Goal: Find specific page/section: Find specific page/section

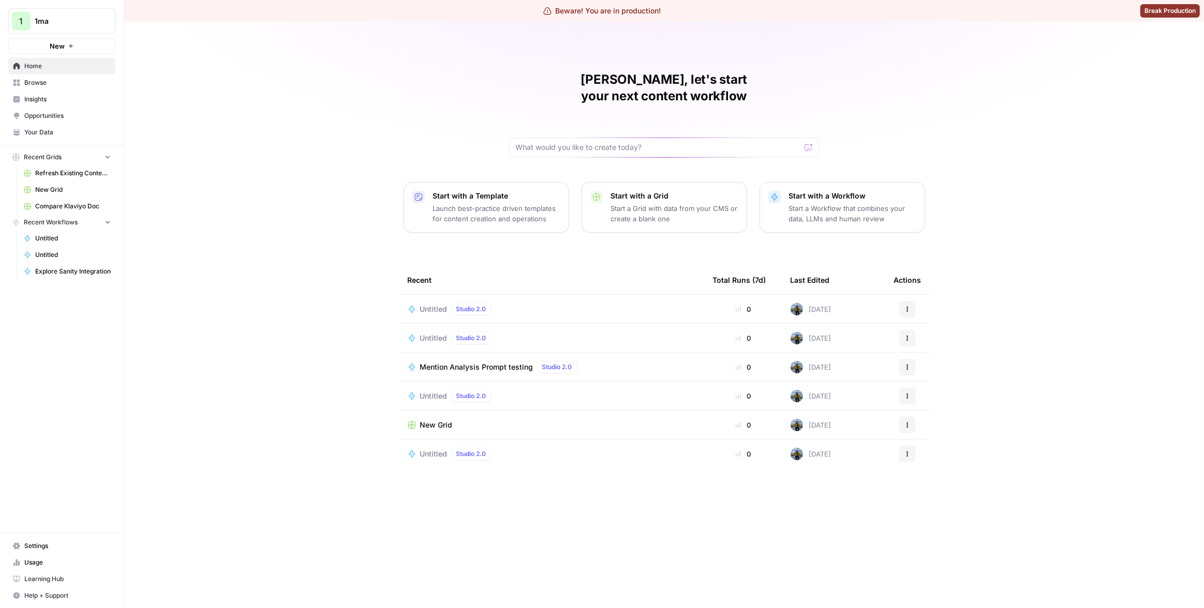
click at [86, 16] on span "1ma" at bounding box center [66, 21] width 63 height 10
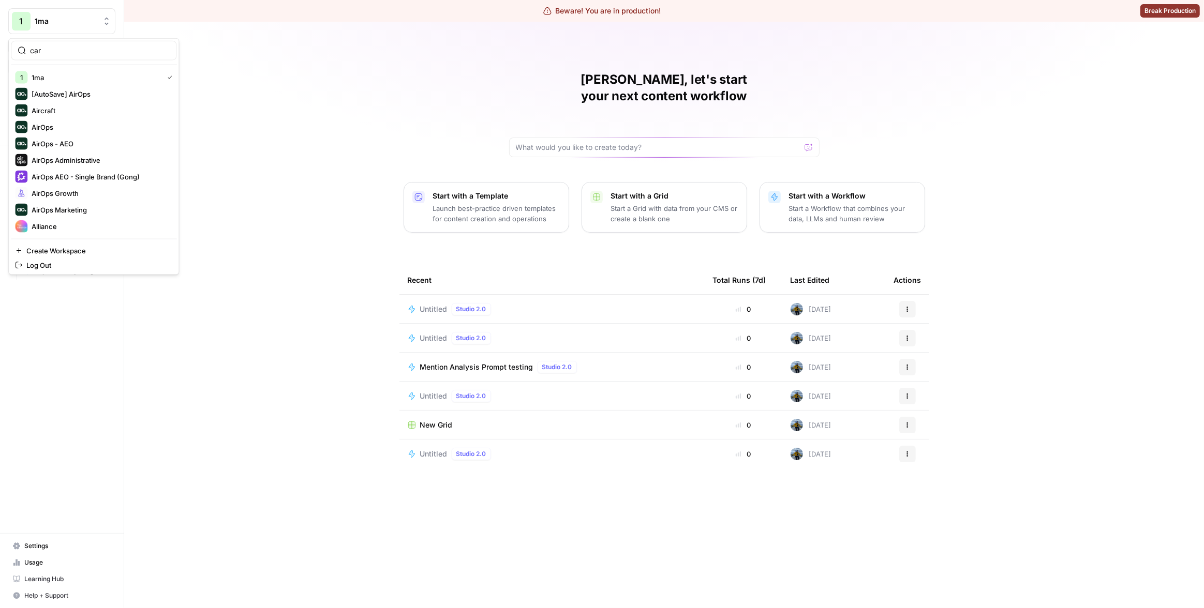
type input "car"
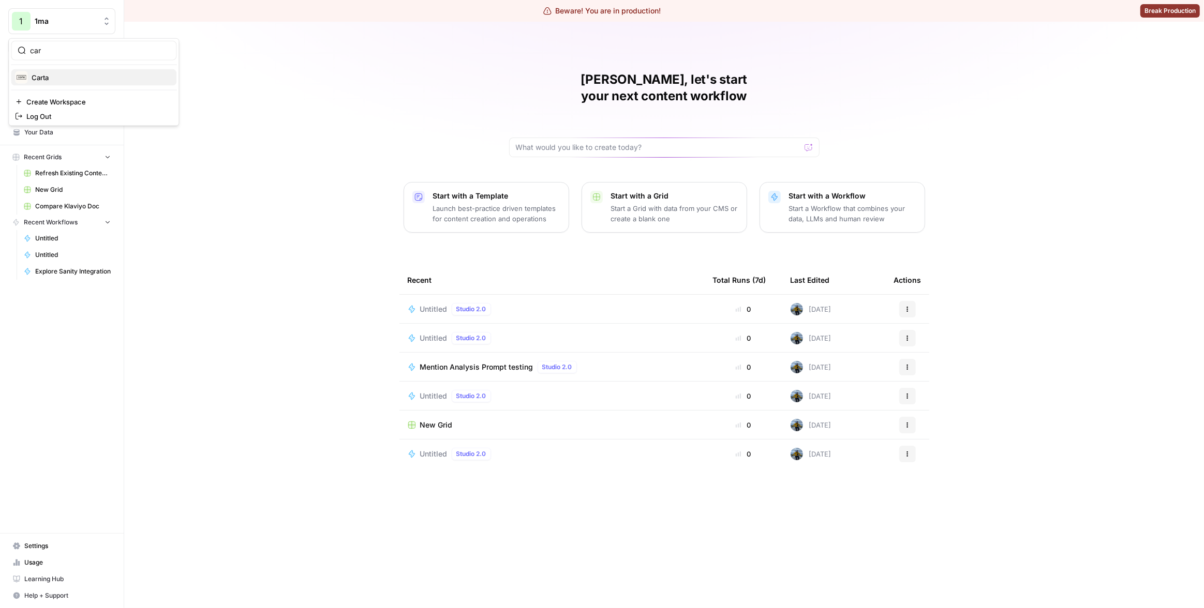
click at [71, 73] on span "Carta" at bounding box center [100, 77] width 137 height 10
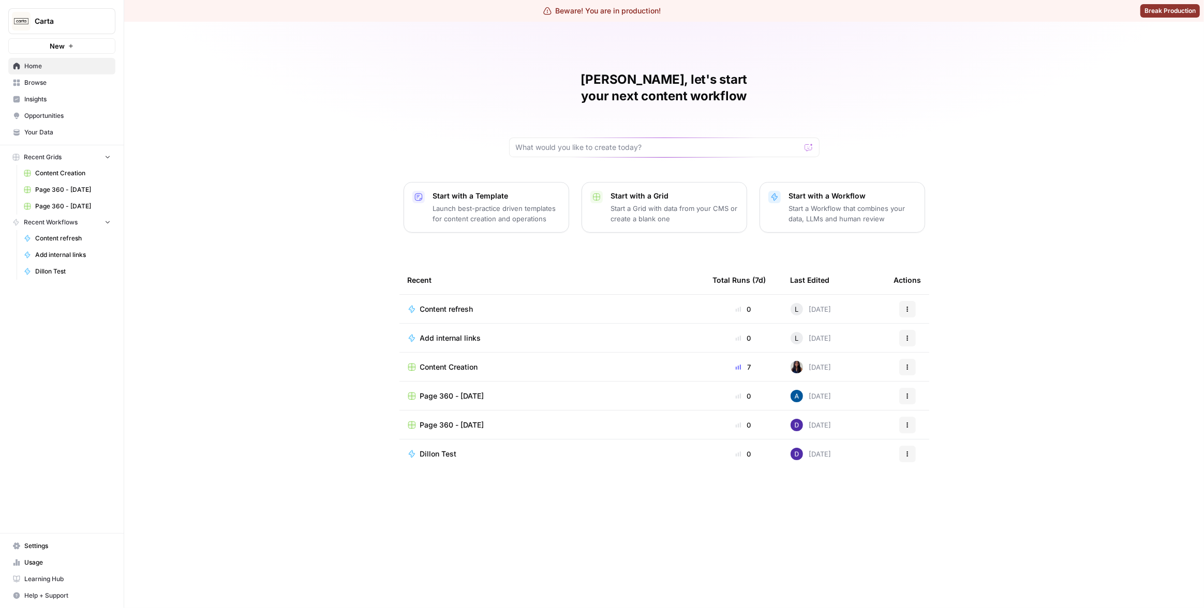
click at [44, 103] on span "Insights" at bounding box center [67, 99] width 86 height 9
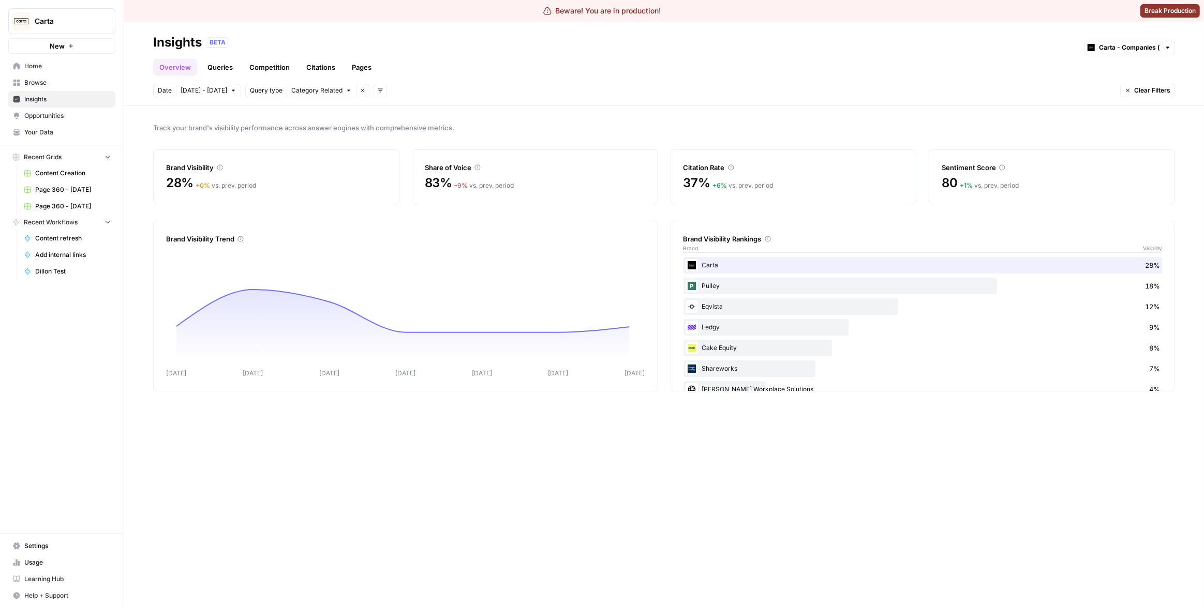
click at [349, 62] on link "Pages" at bounding box center [362, 67] width 32 height 17
